Goal: Find specific page/section: Find specific page/section

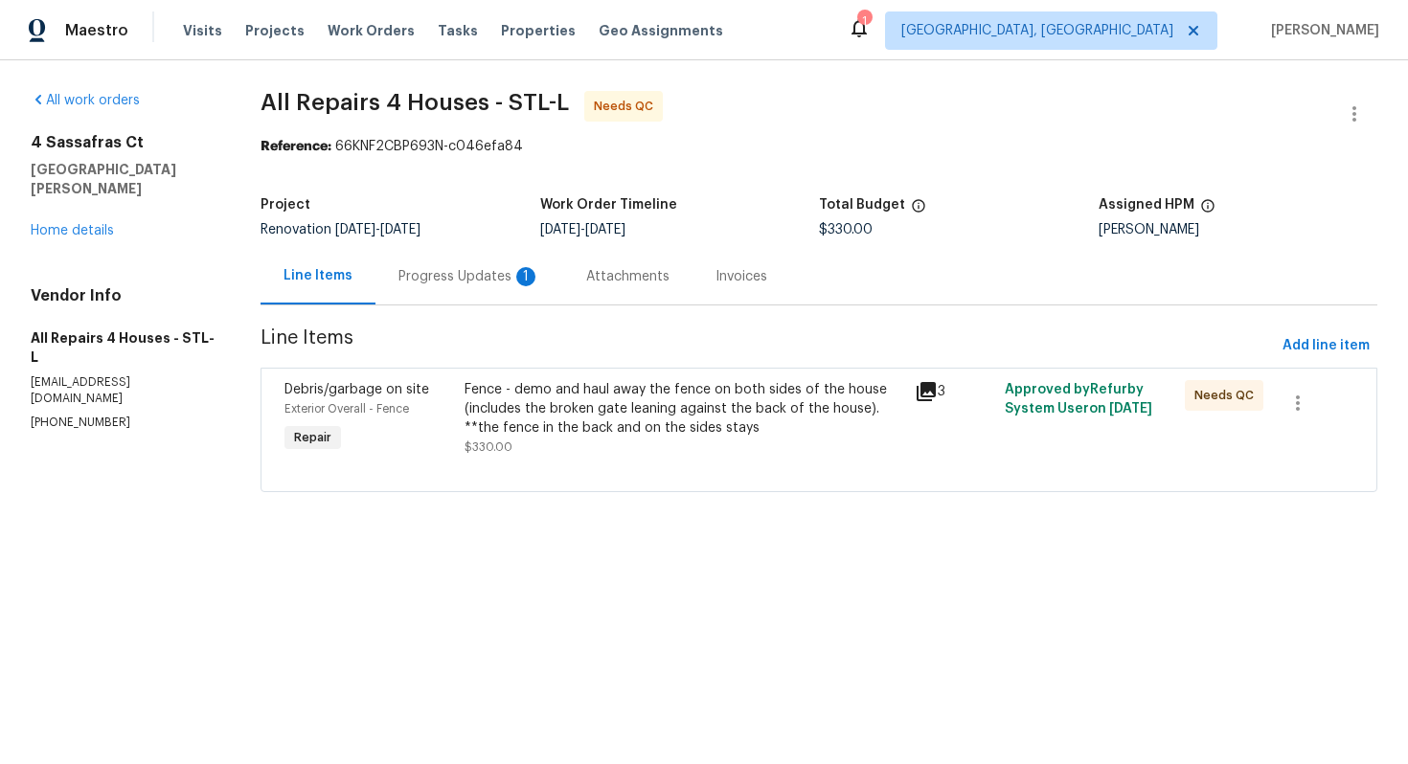
click at [521, 407] on div "Fence - demo and haul away the fence on both sides of the house (includes the b…" at bounding box center [683, 408] width 439 height 57
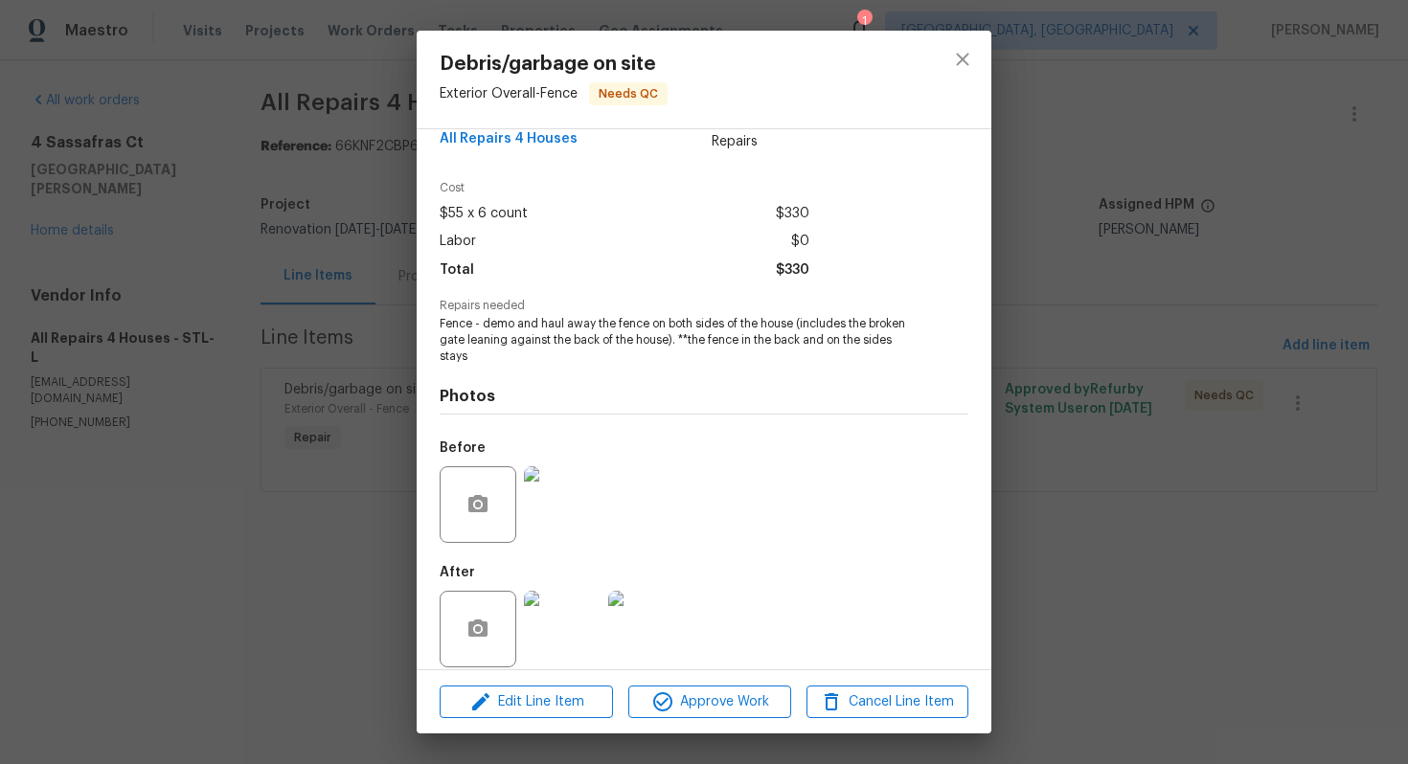
scroll to position [55, 0]
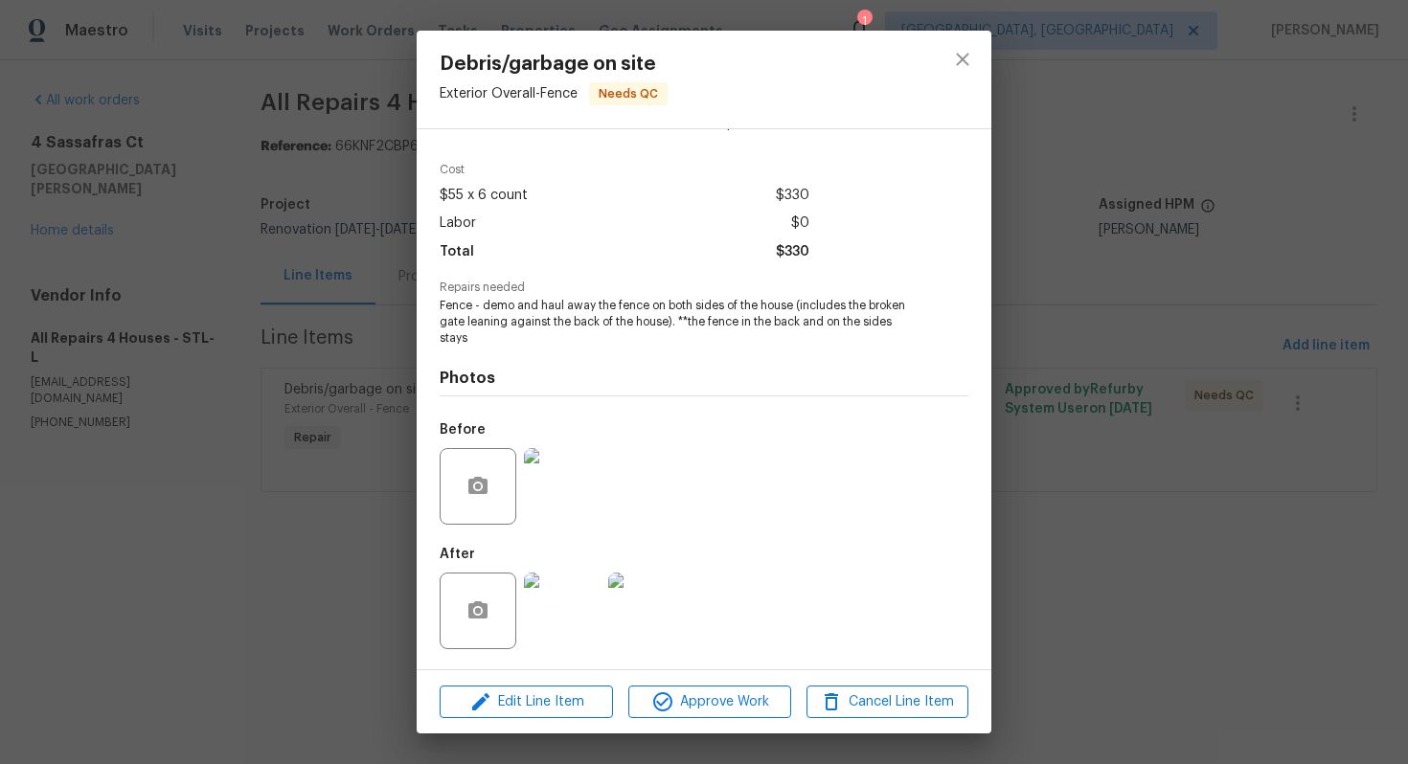
click at [539, 609] on img at bounding box center [562, 611] width 77 height 77
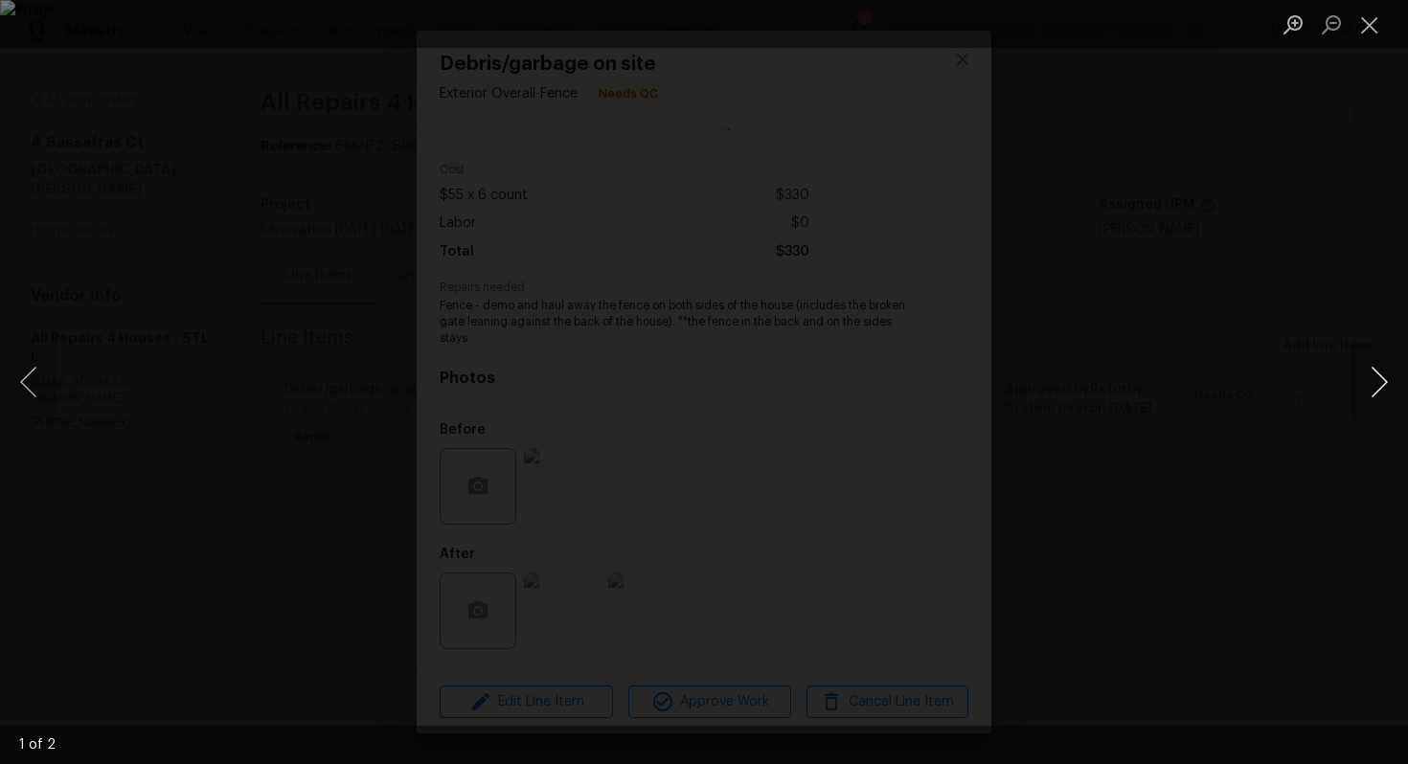
click at [1369, 379] on button "Next image" at bounding box center [1378, 382] width 57 height 77
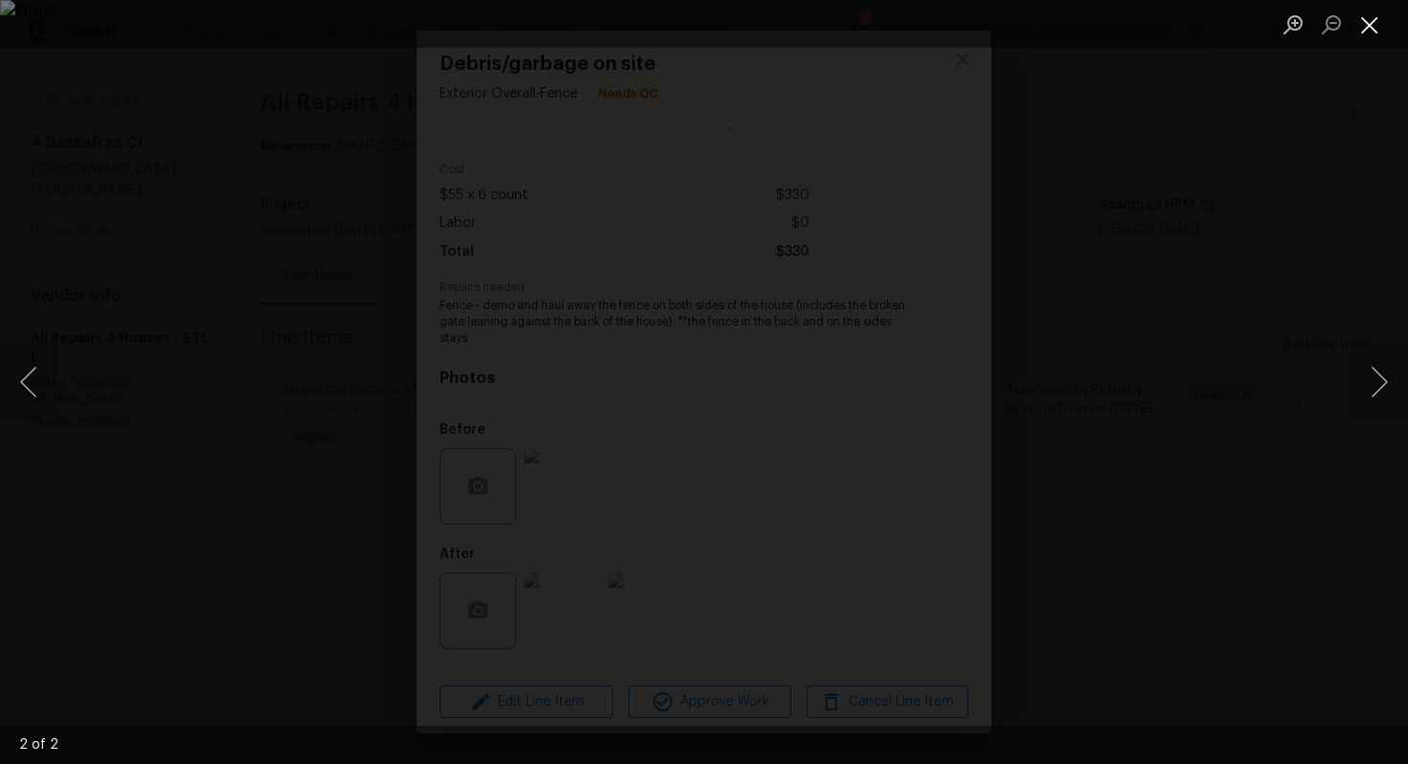
click at [1371, 22] on button "Close lightbox" at bounding box center [1369, 25] width 38 height 34
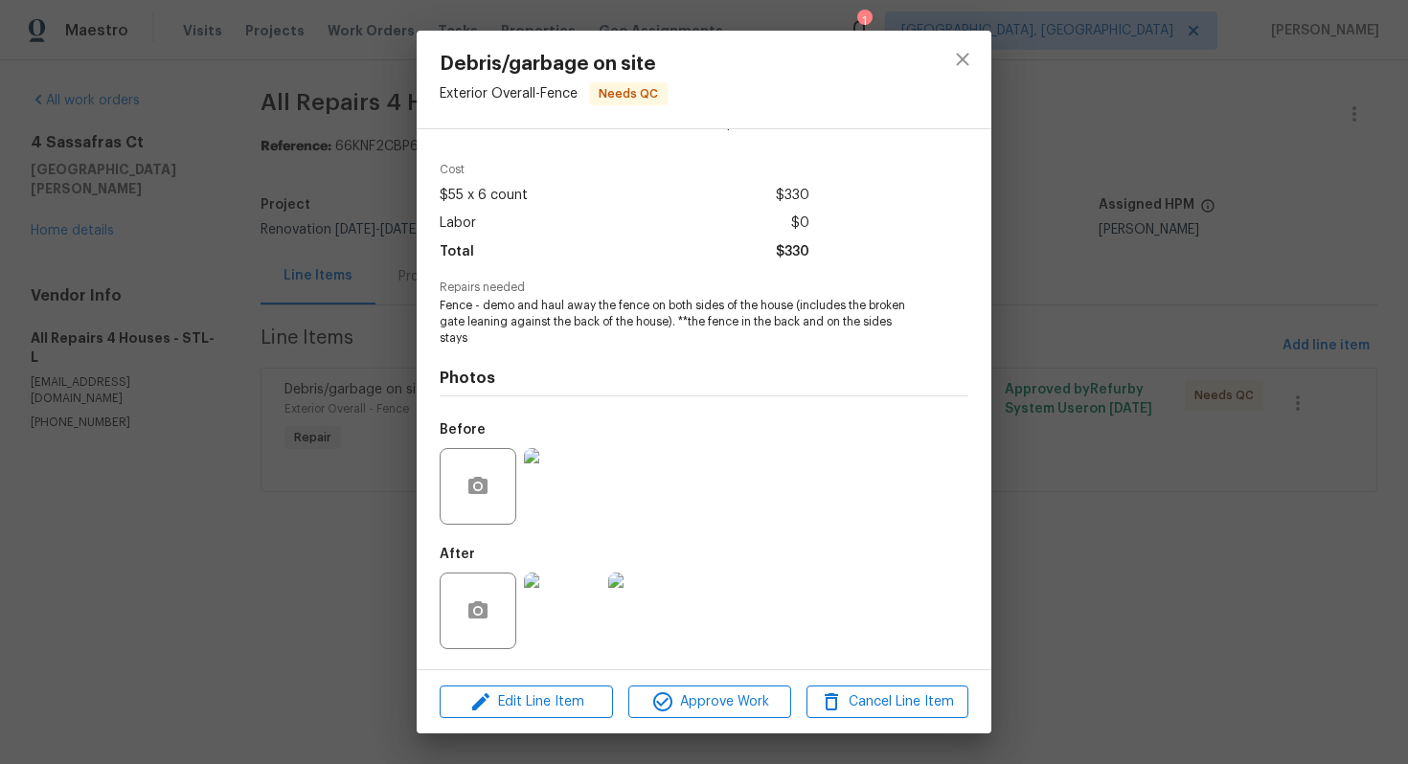
click at [548, 617] on img at bounding box center [562, 611] width 77 height 77
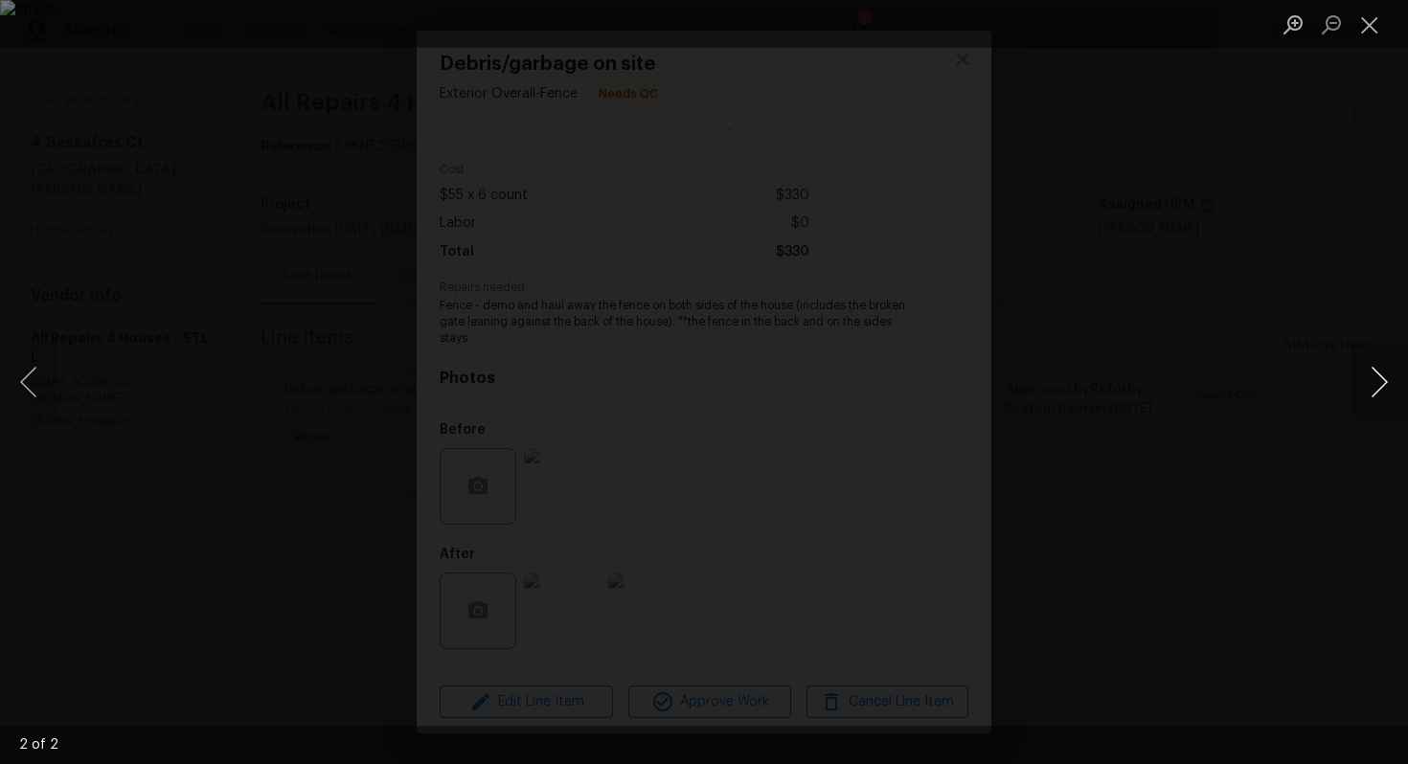
click at [1381, 386] on button "Next image" at bounding box center [1378, 382] width 57 height 77
click at [1372, 30] on button "Close lightbox" at bounding box center [1369, 25] width 38 height 34
click at [1353, 34] on button "Close lightbox" at bounding box center [1369, 25] width 38 height 34
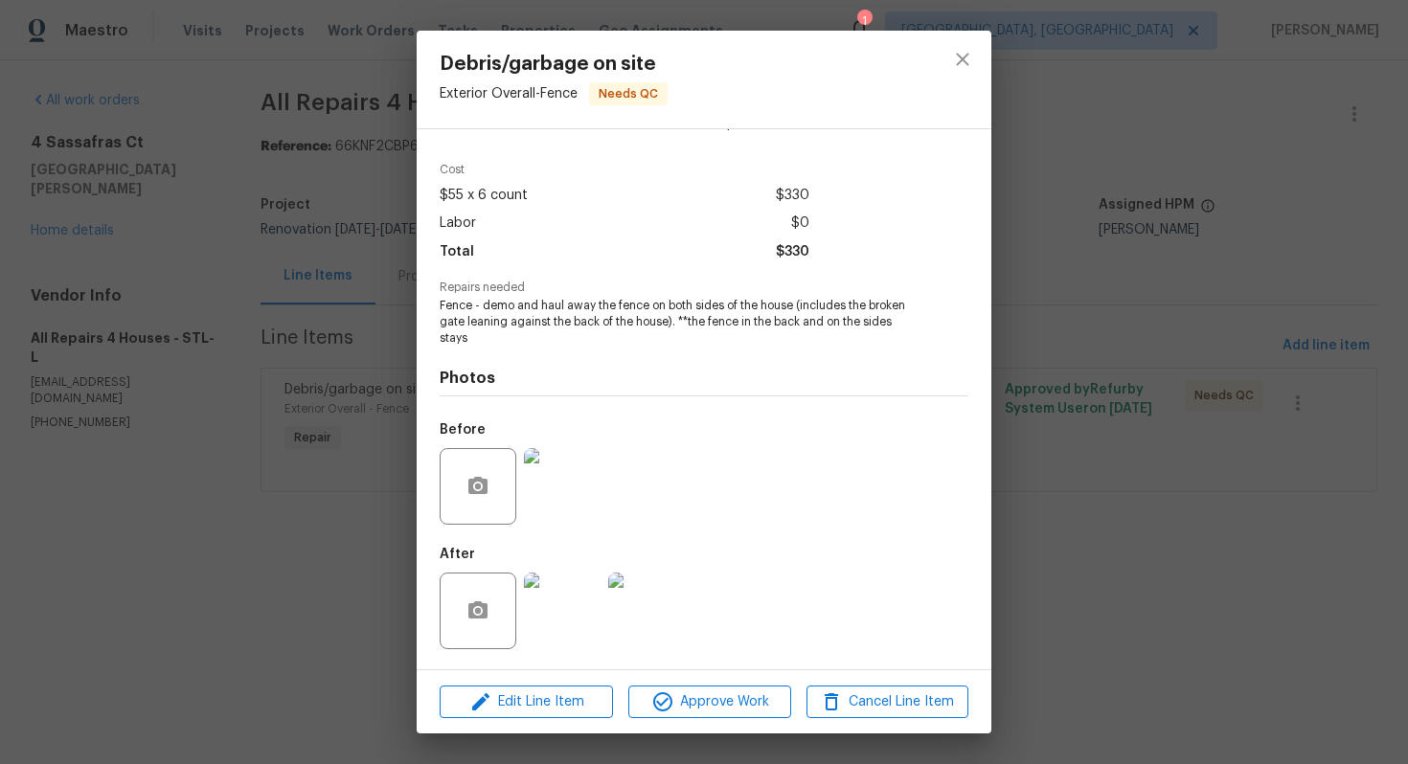
click at [1114, 208] on div "Debris/garbage on site Exterior Overall - Fence Needs QC Vendor All Repairs 4 H…" at bounding box center [704, 382] width 1408 height 764
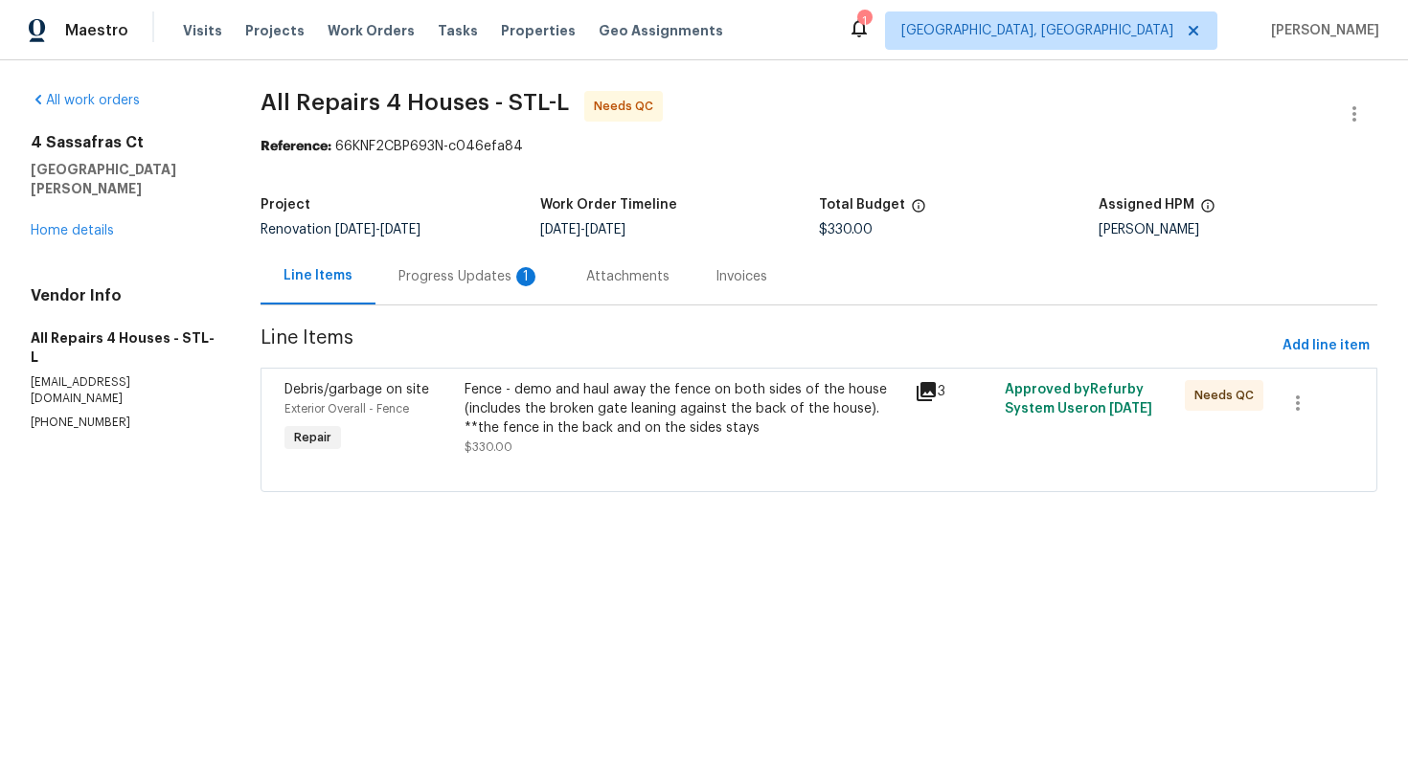
click at [456, 285] on div "Progress Updates 1" at bounding box center [469, 276] width 142 height 19
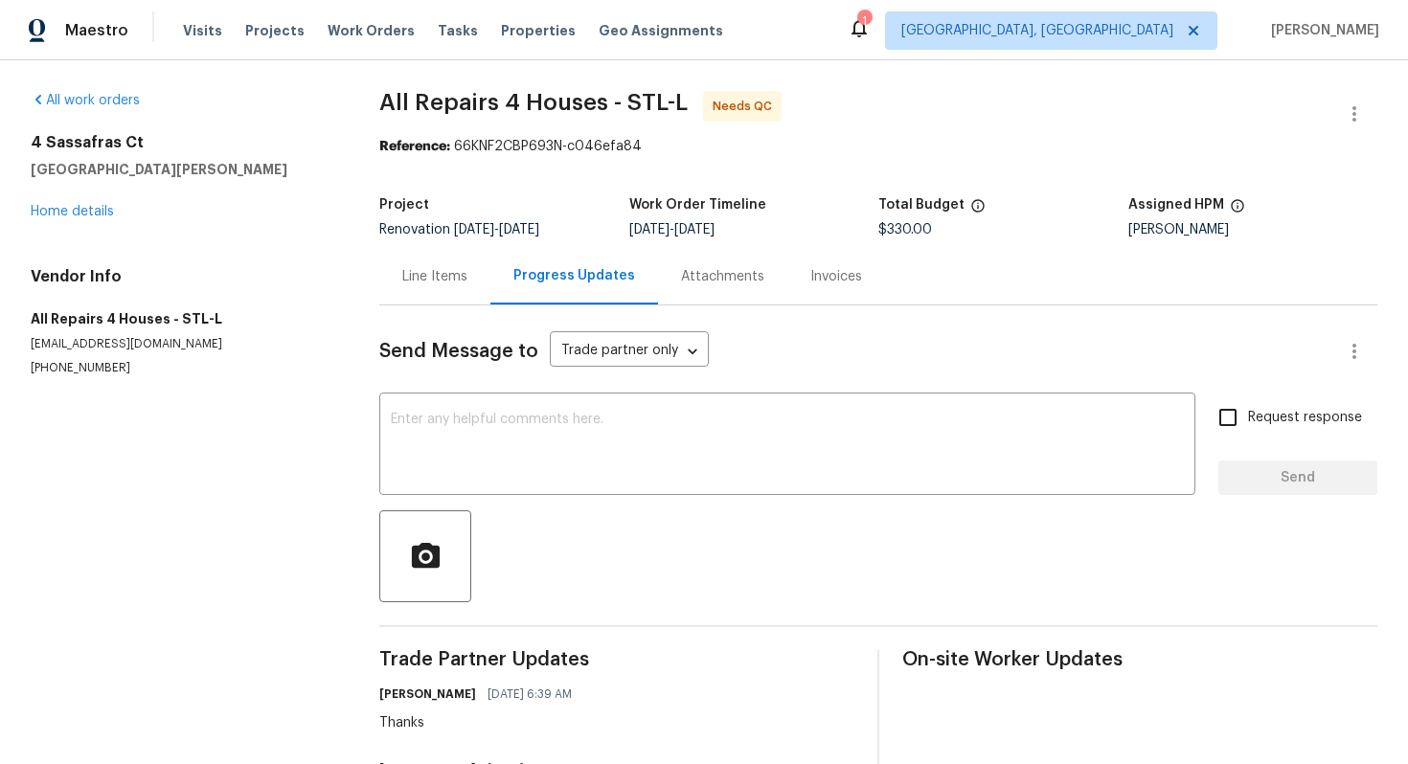
click at [422, 278] on div "Line Items" at bounding box center [434, 276] width 65 height 19
